Goal: Task Accomplishment & Management: Use online tool/utility

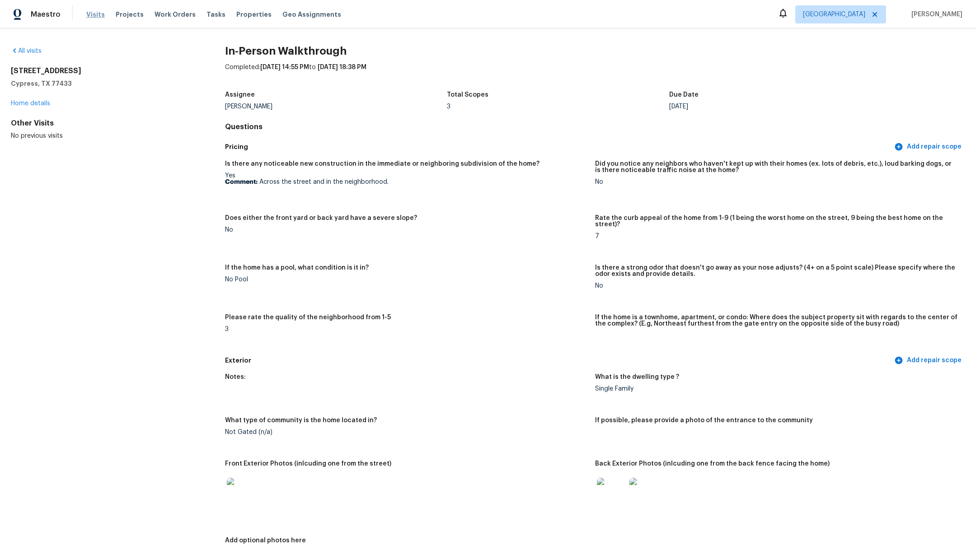
click at [94, 15] on span "Visits" at bounding box center [95, 14] width 19 height 9
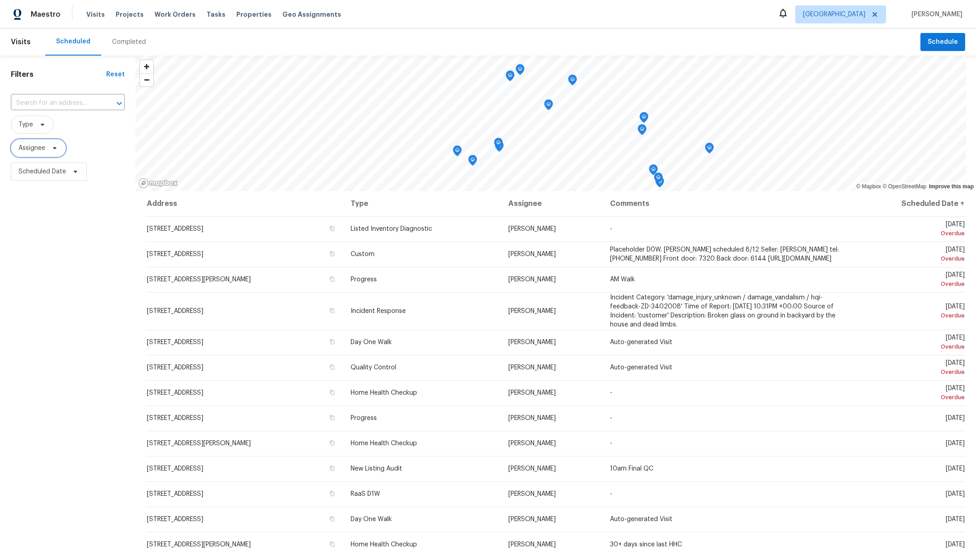
click at [33, 146] on span "Assignee" at bounding box center [32, 148] width 27 height 9
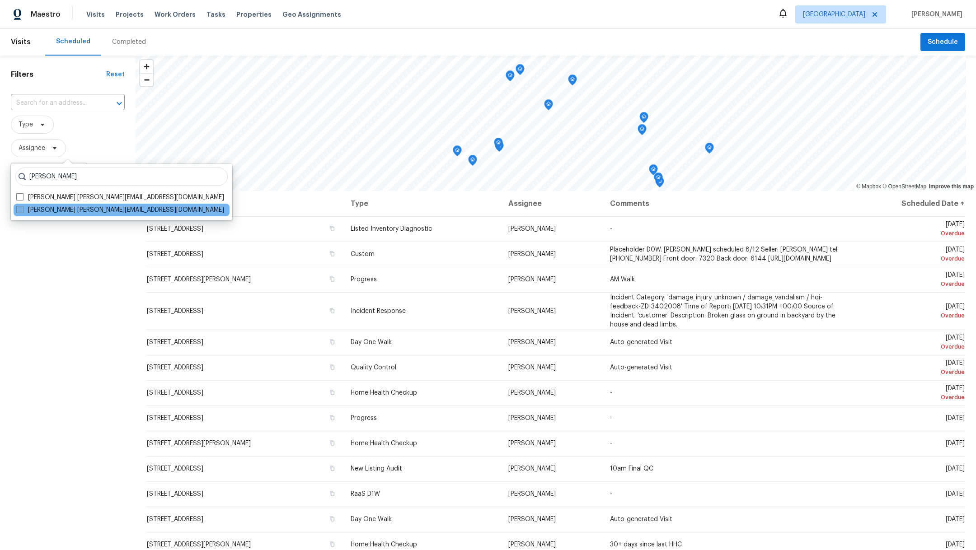
type input "[PERSON_NAME]"
click at [21, 210] on span at bounding box center [19, 209] width 7 height 7
click at [21, 210] on input "[PERSON_NAME] [PERSON_NAME][EMAIL_ADDRESS][DOMAIN_NAME]" at bounding box center [19, 209] width 6 height 6
checkbox input "true"
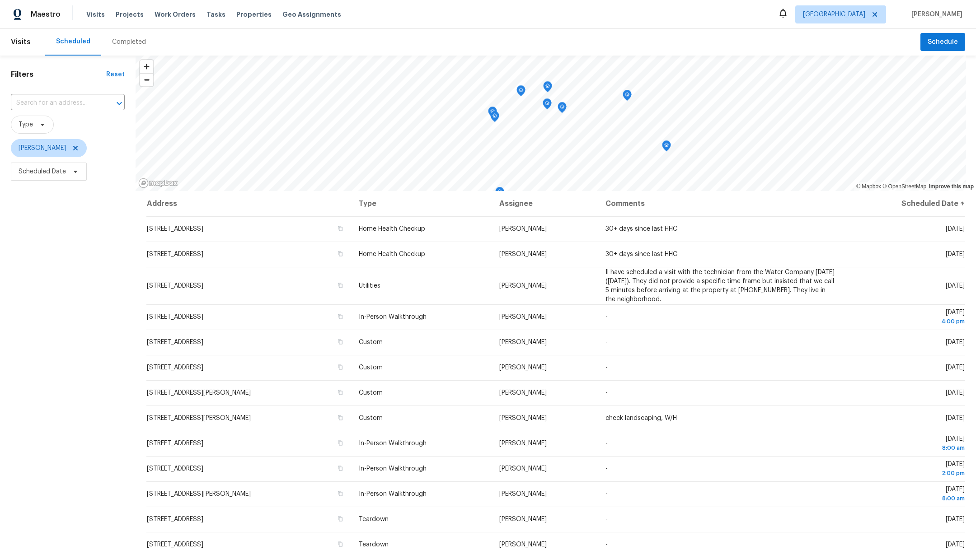
scroll to position [9, 0]
